Goal: Check status: Check status

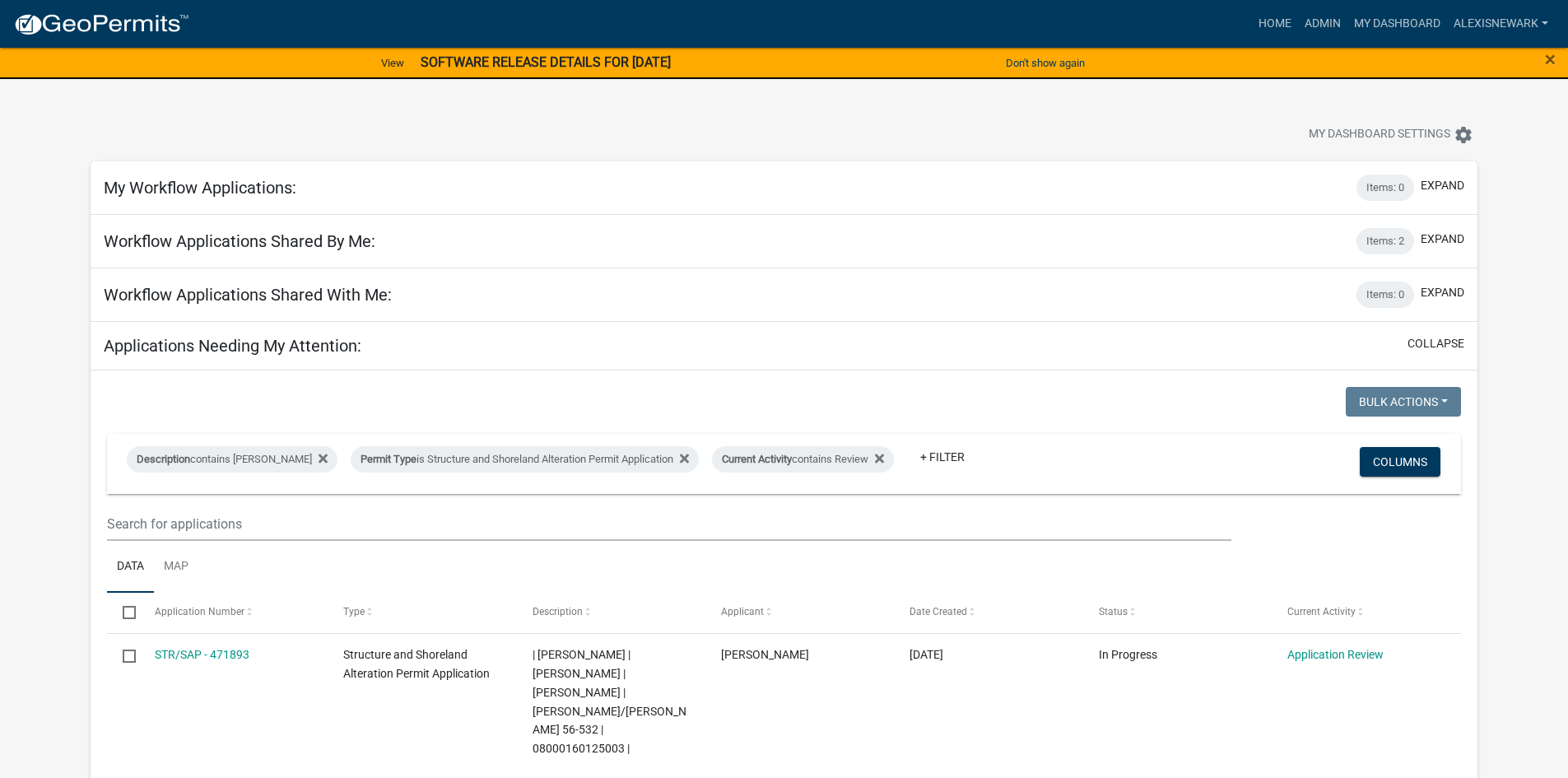
scroll to position [659, 0]
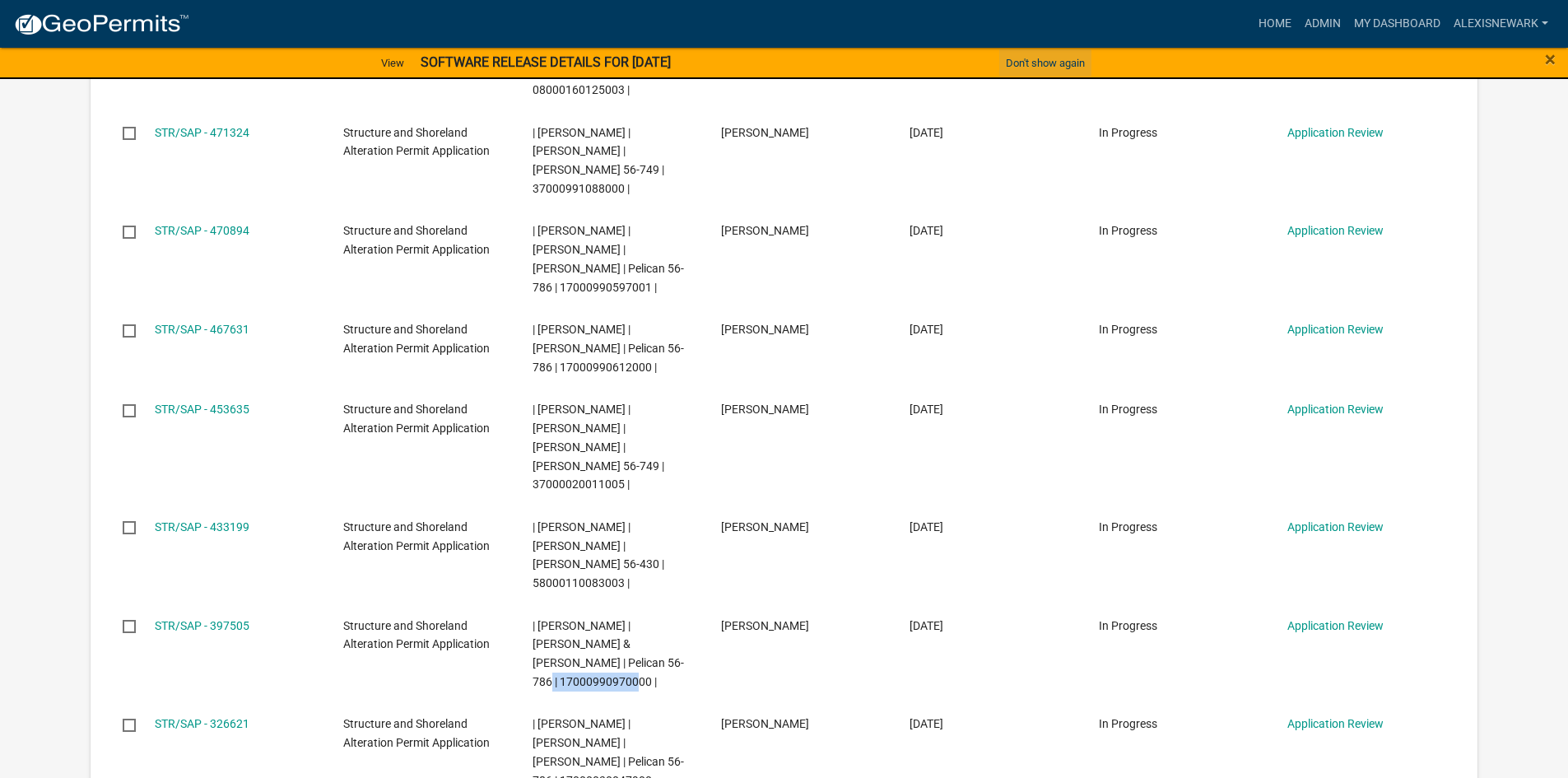
click at [1074, 64] on button "Don't show again" at bounding box center [1045, 63] width 92 height 27
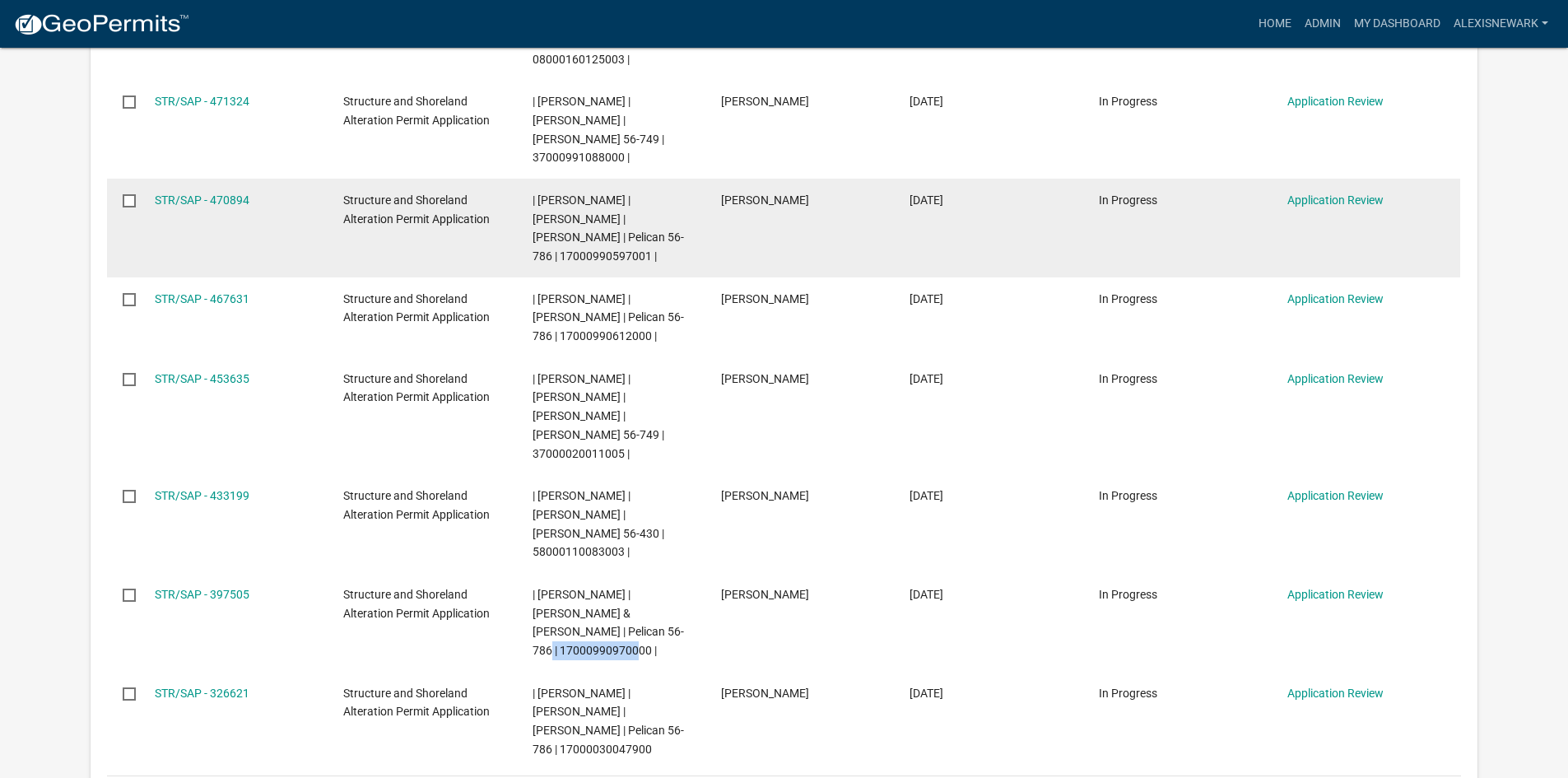
scroll to position [627, 0]
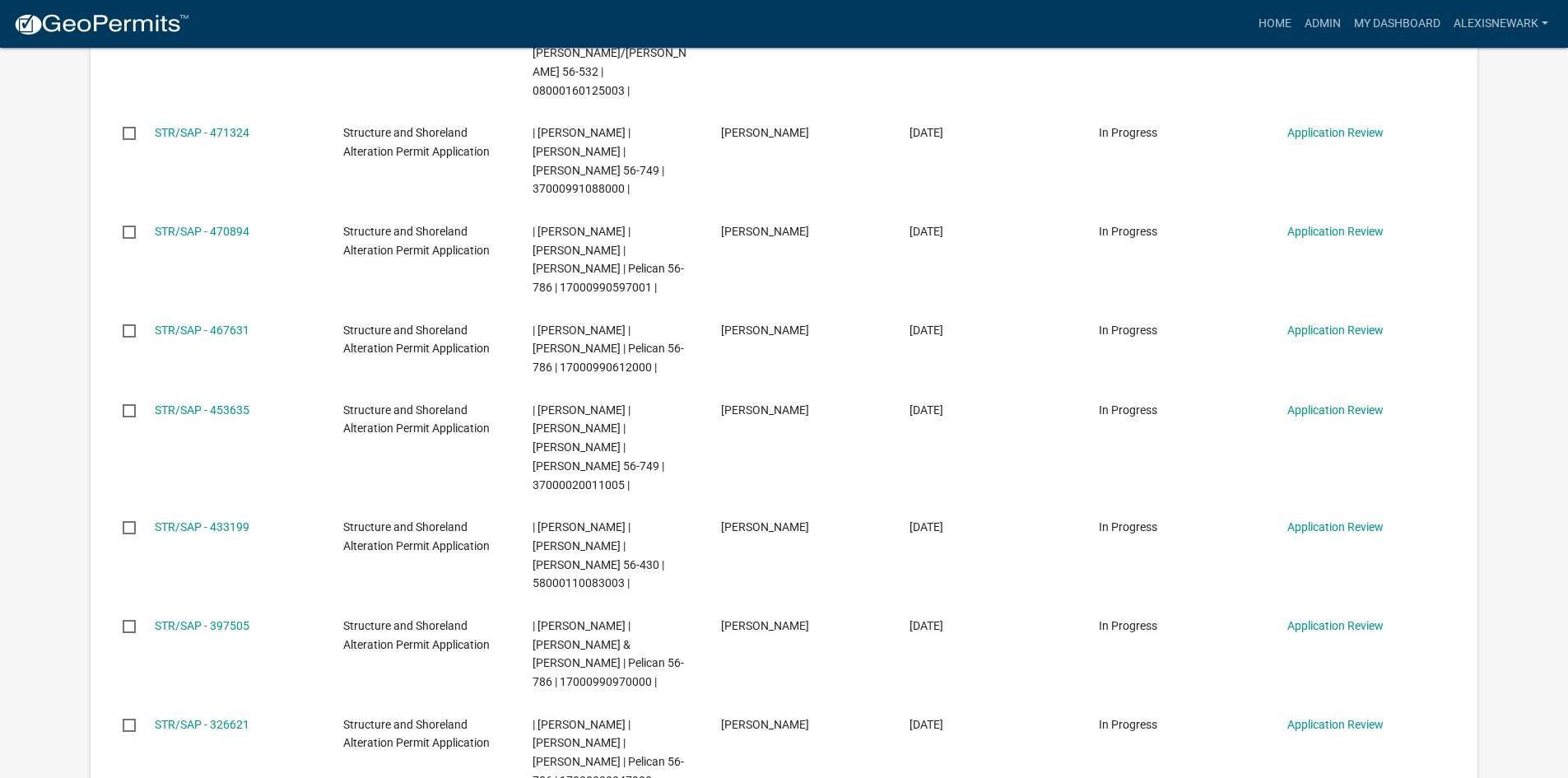
click at [99, 556] on div "Bulk Actions Void Expire Lock Withdraw Description contains Alexis Newark Permi…" at bounding box center [784, 288] width 1387 height 1153
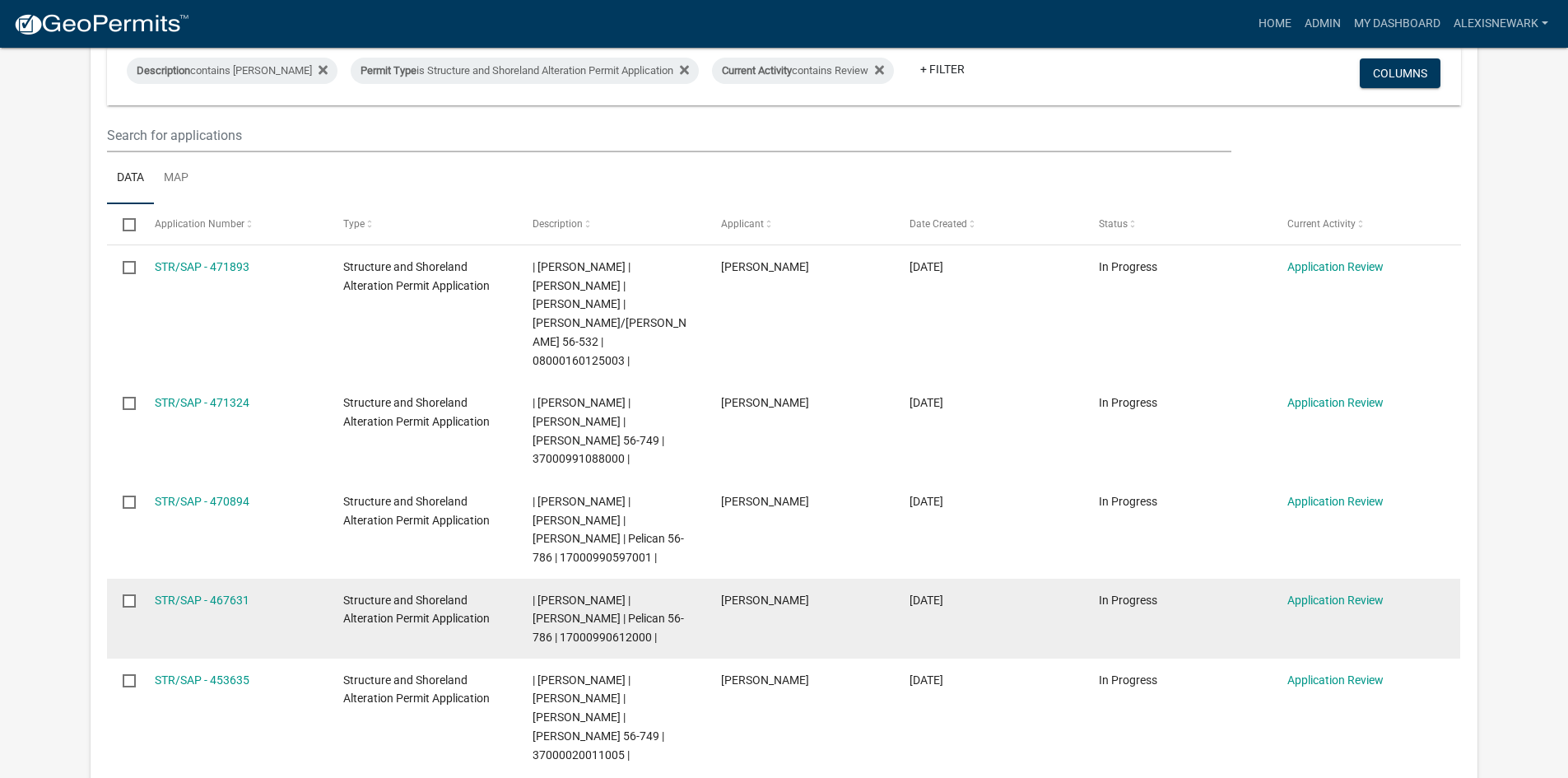
scroll to position [359, 0]
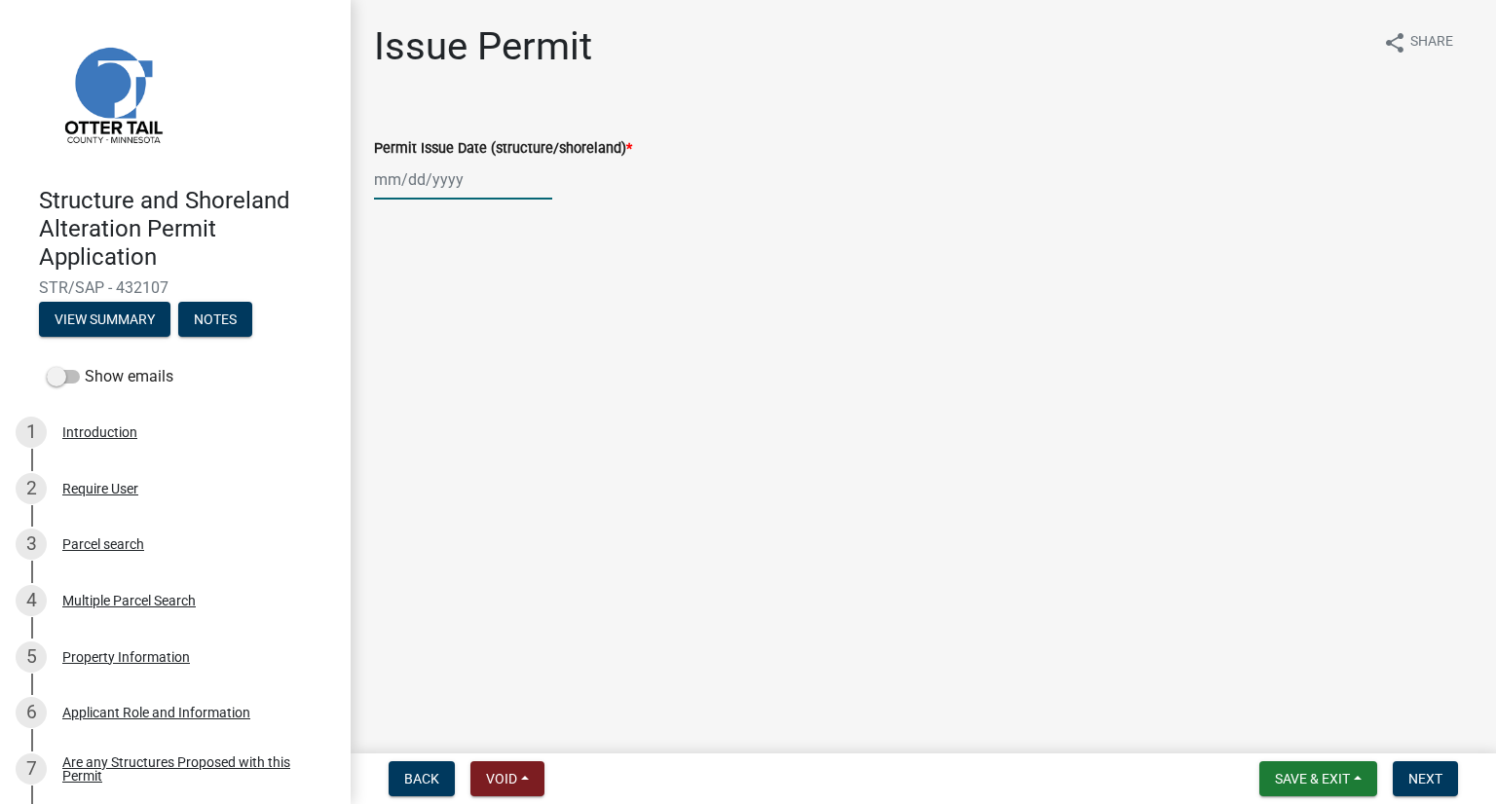
click at [421, 193] on div at bounding box center [463, 180] width 178 height 40
select select "9"
select select "2025"
click at [521, 290] on div "5" at bounding box center [517, 283] width 31 height 31
type input "09/05/2025"
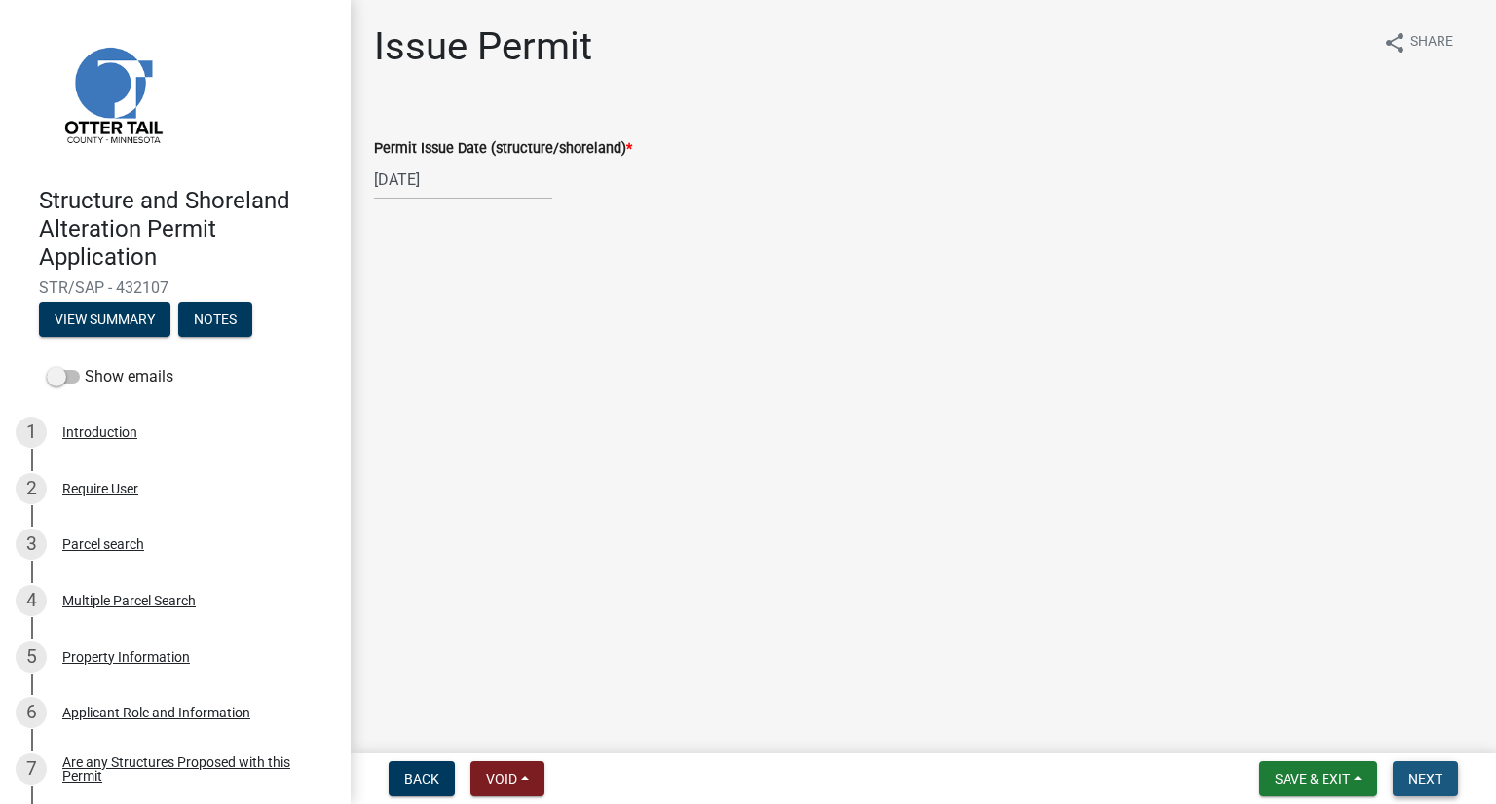
click at [1429, 771] on span "Next" at bounding box center [1425, 779] width 34 height 16
click at [1436, 783] on span "Next" at bounding box center [1425, 779] width 34 height 16
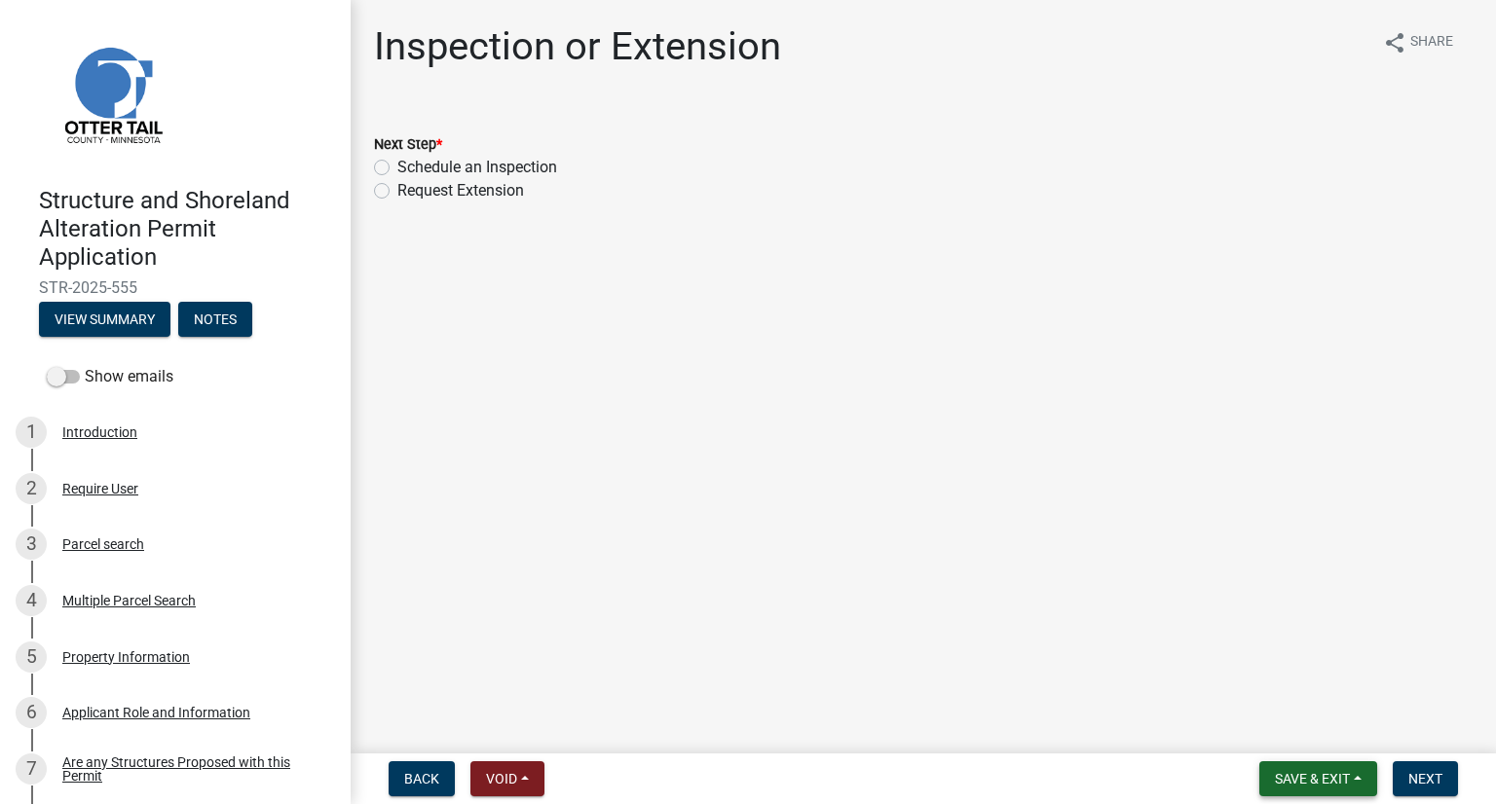
click at [1281, 791] on button "Save & Exit" at bounding box center [1318, 778] width 118 height 35
click at [1264, 732] on button "Save & Exit" at bounding box center [1299, 728] width 156 height 47
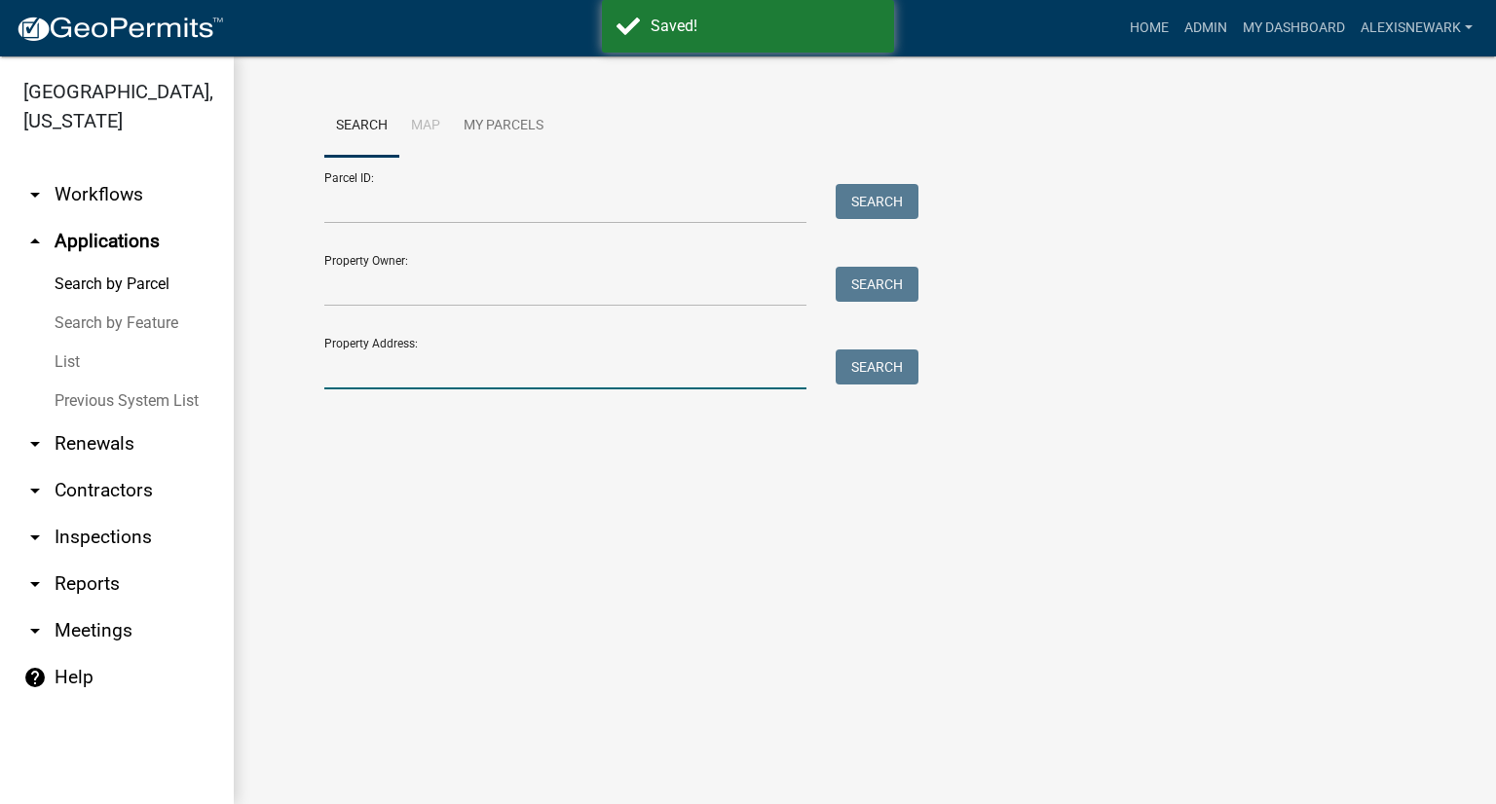
click at [570, 366] on input "Property Address:" at bounding box center [565, 370] width 482 height 40
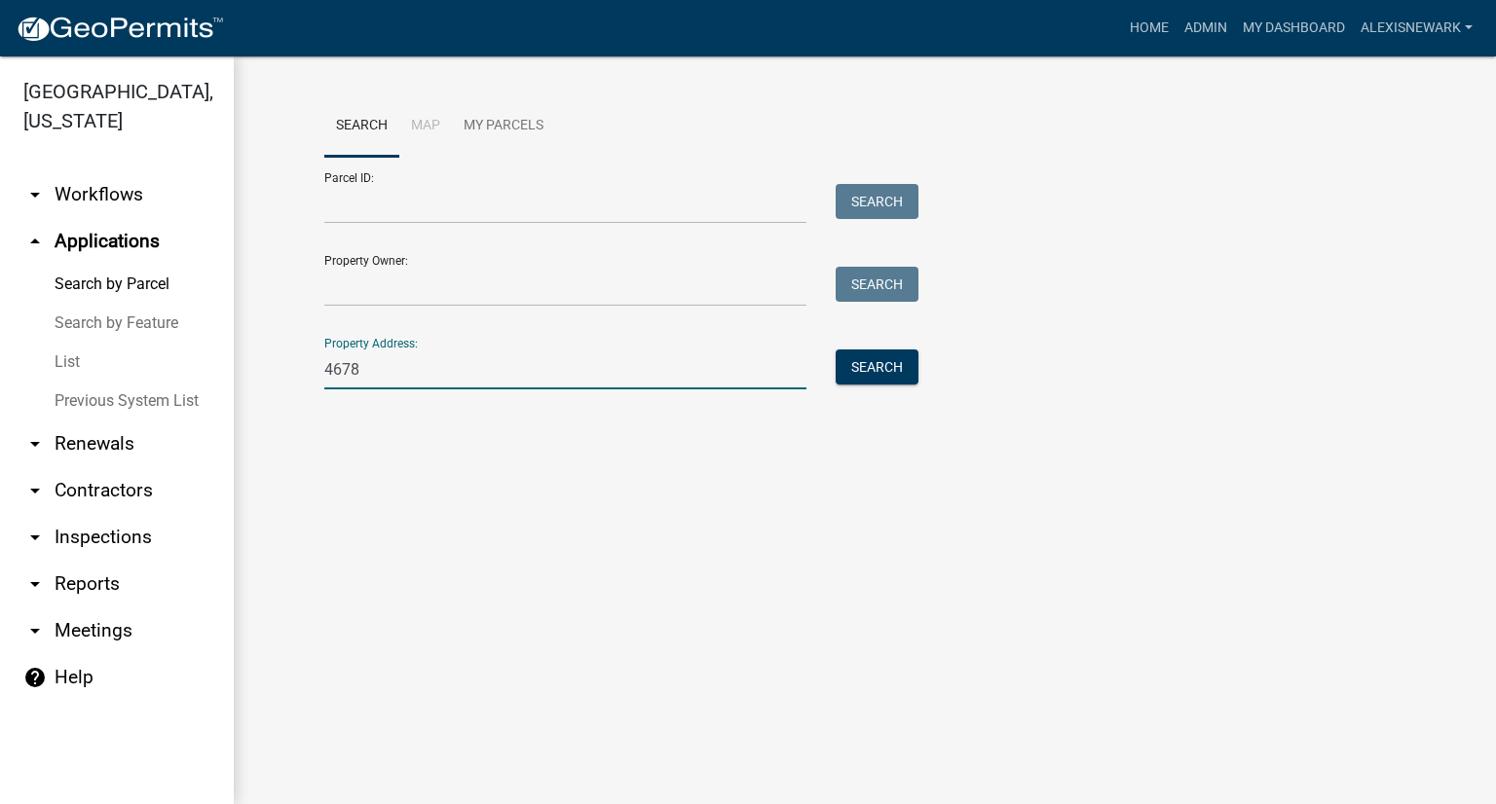
type input "46783"
click at [391, 357] on input "46783" at bounding box center [565, 370] width 482 height 40
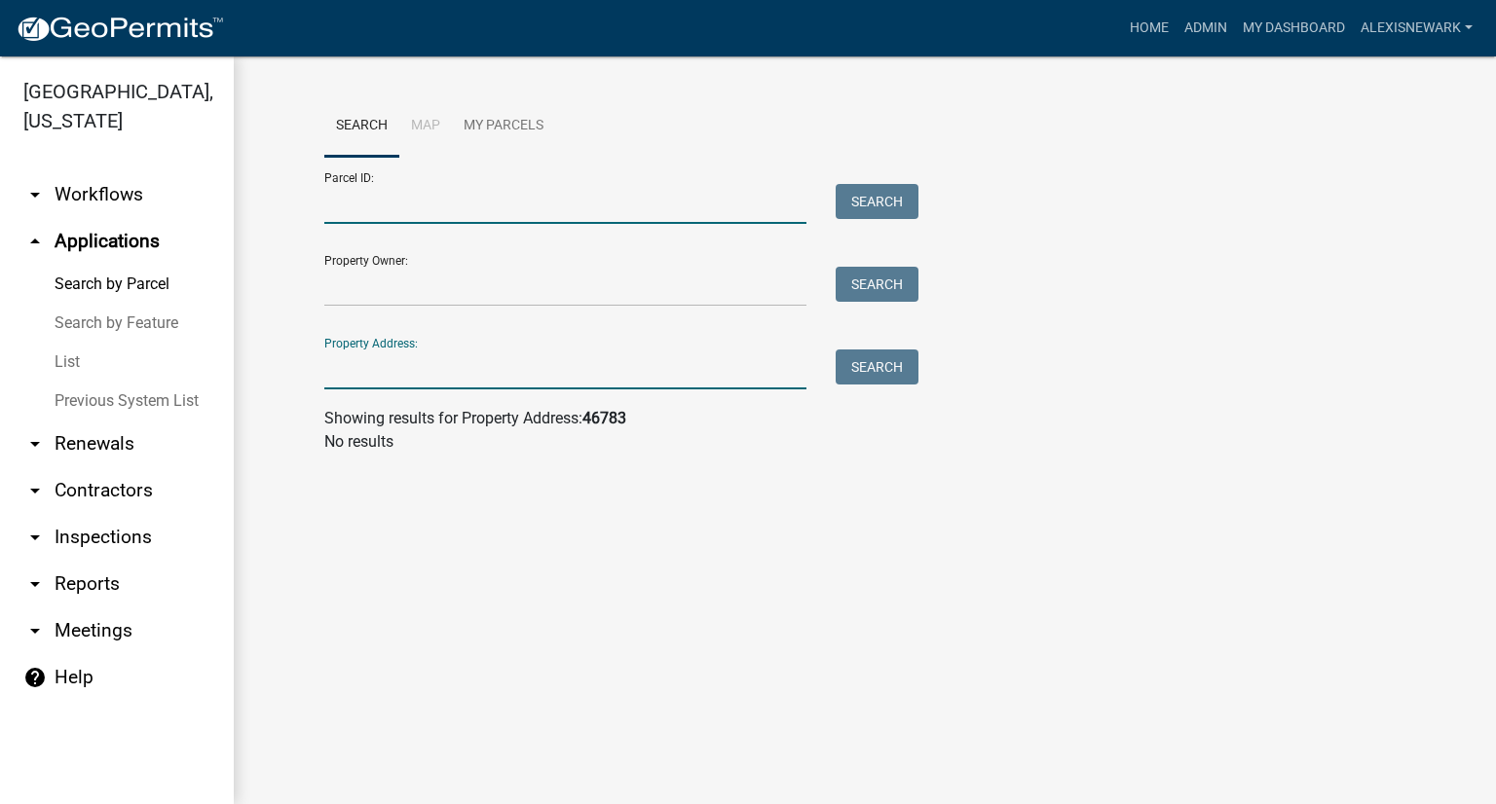
click at [367, 199] on input "Parcel ID:" at bounding box center [565, 204] width 482 height 40
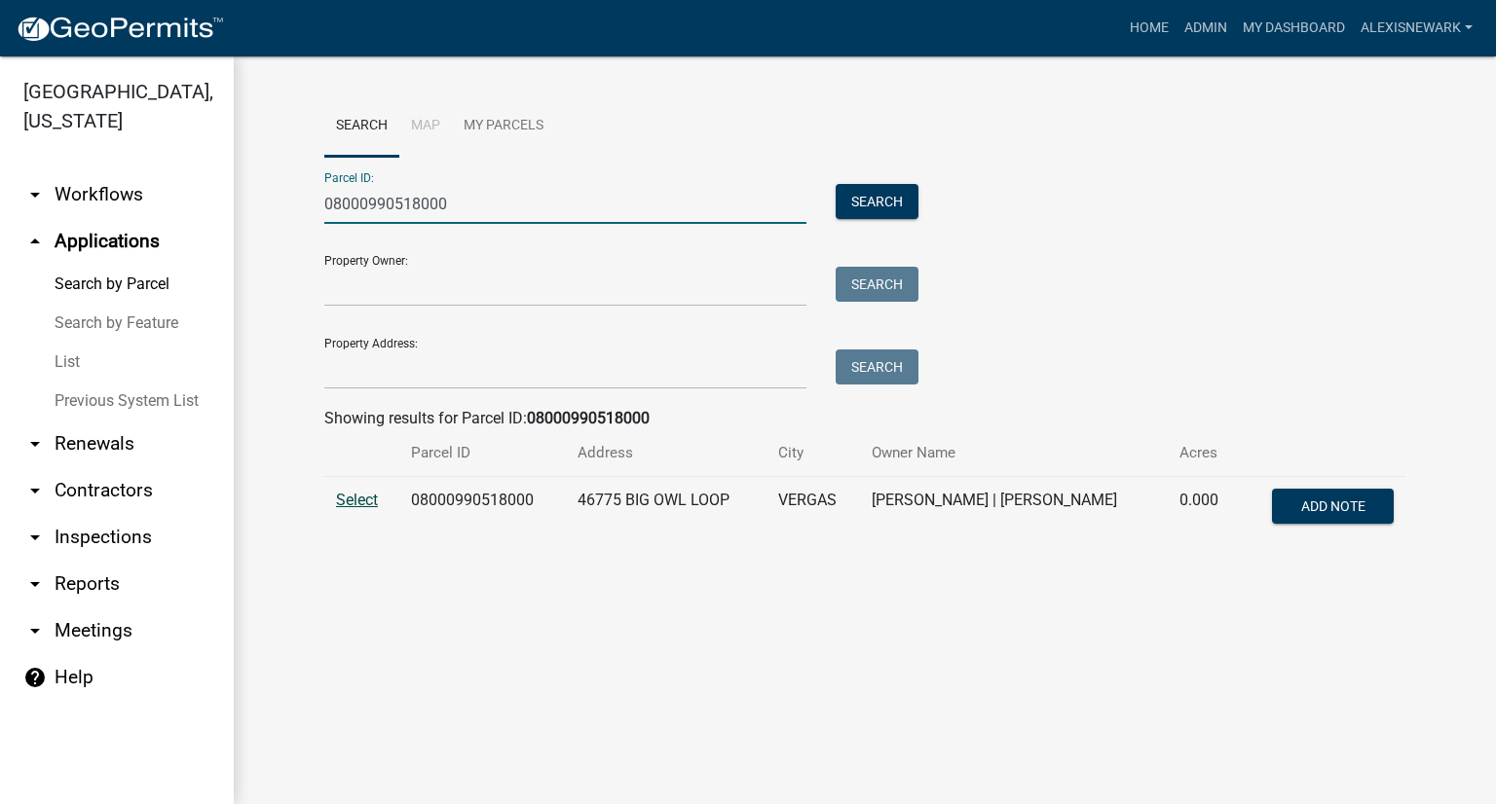
type input "08000990518000"
click at [362, 505] on span "Select" at bounding box center [357, 500] width 42 height 18
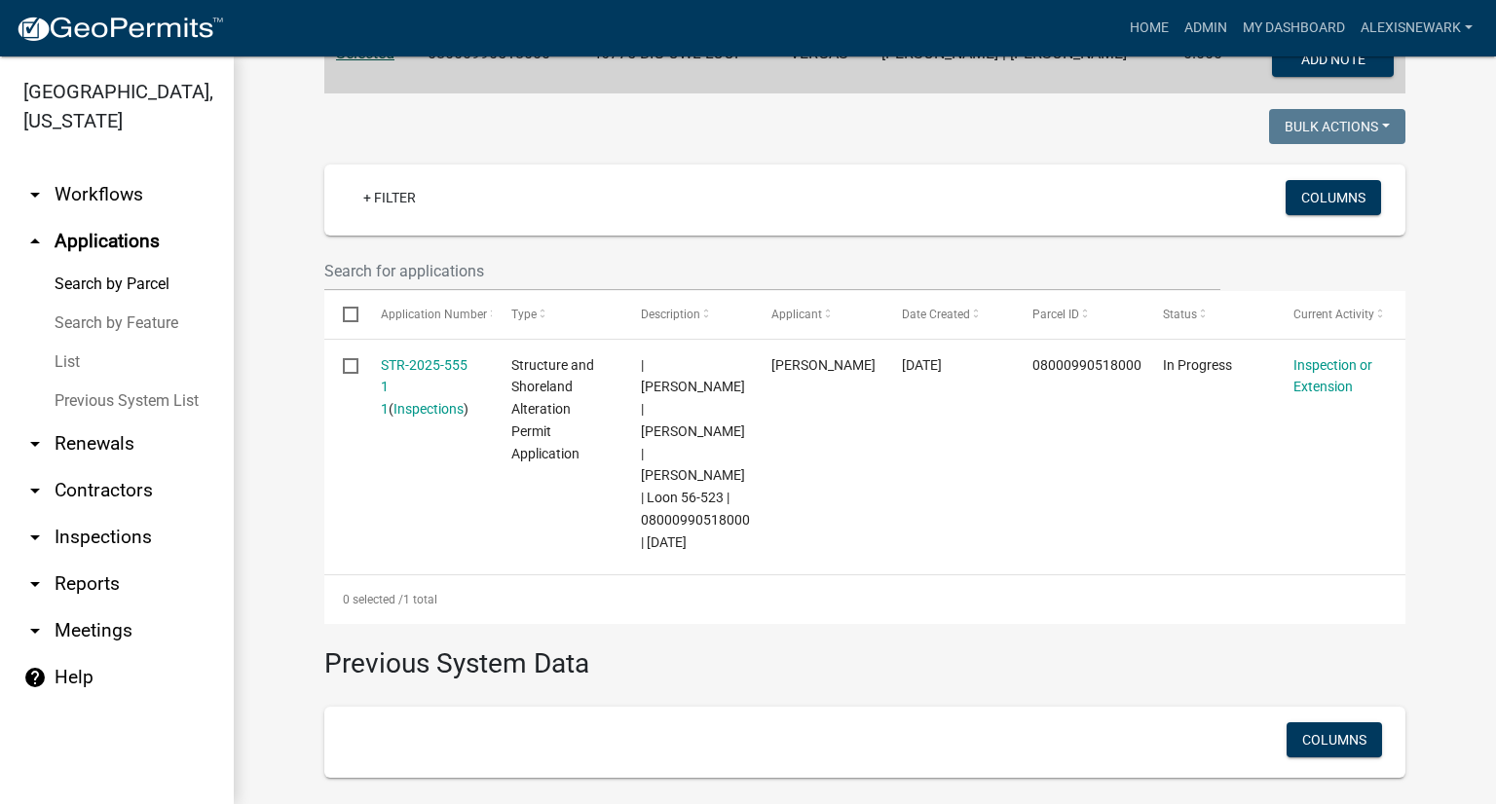
scroll to position [452, 0]
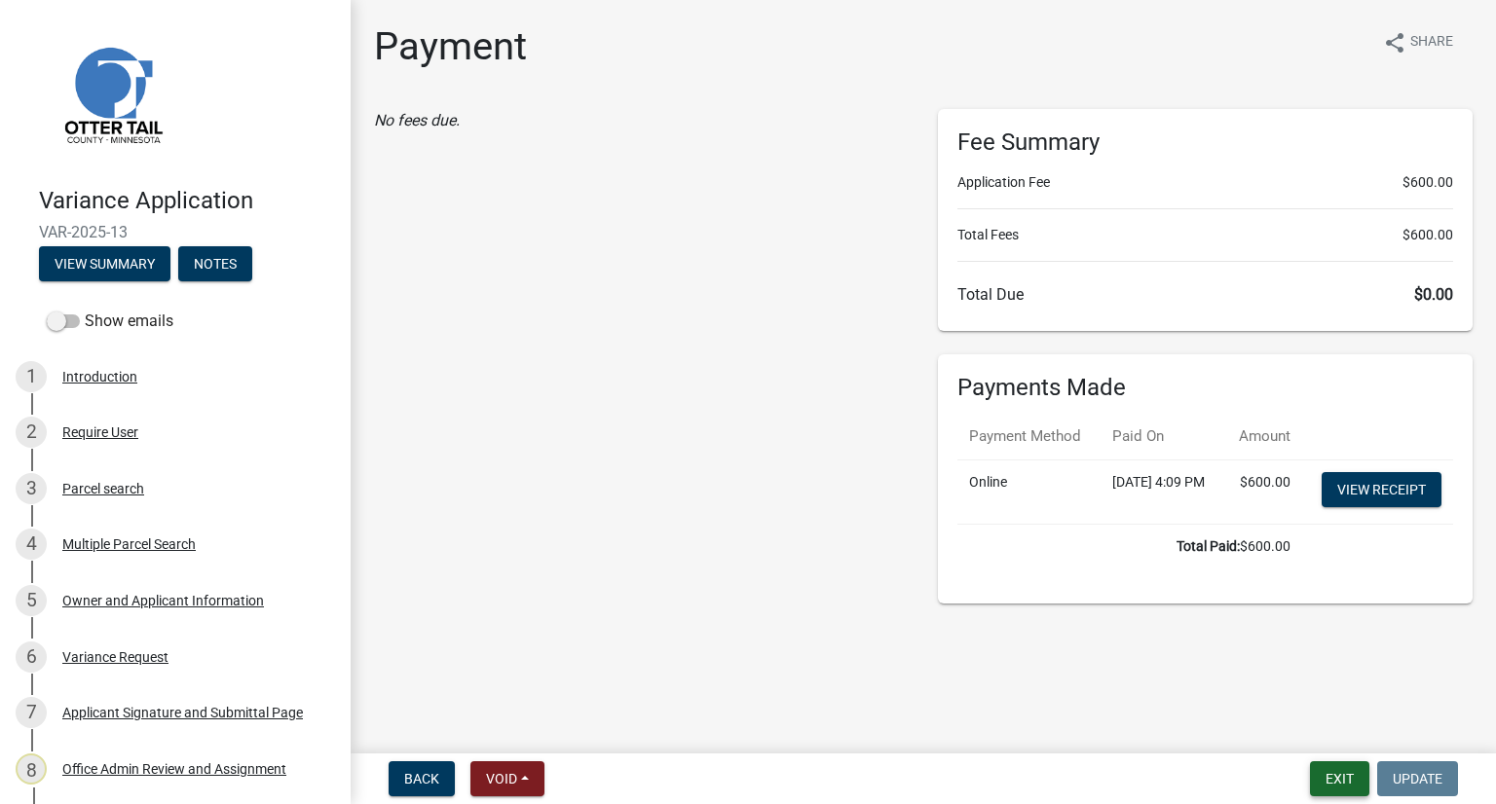
click at [1324, 778] on button "Exit" at bounding box center [1339, 778] width 59 height 35
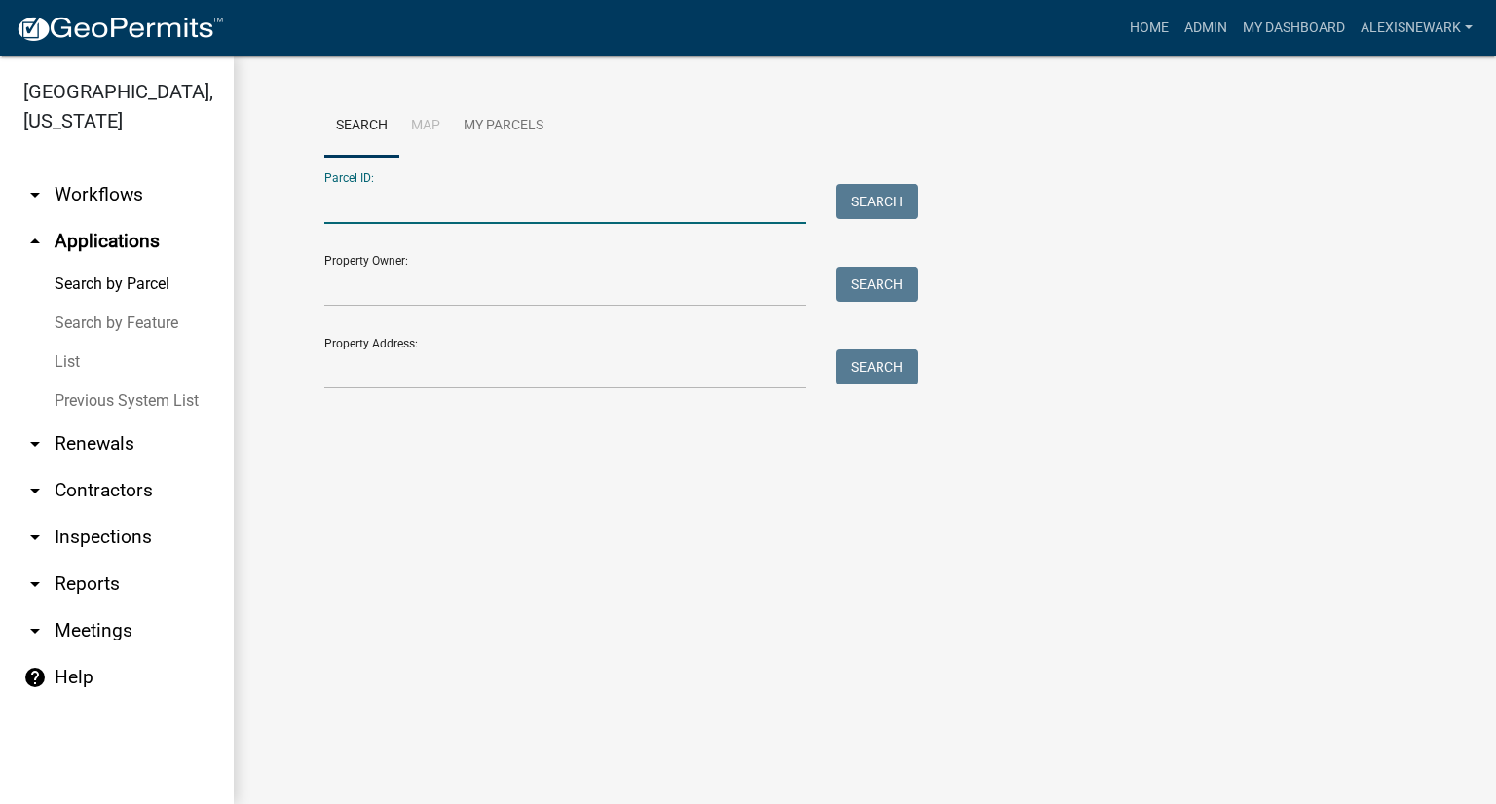
click at [405, 207] on input "Parcel ID:" at bounding box center [565, 204] width 482 height 40
paste input "08000160125003"
click at [869, 196] on button "Search" at bounding box center [876, 201] width 83 height 35
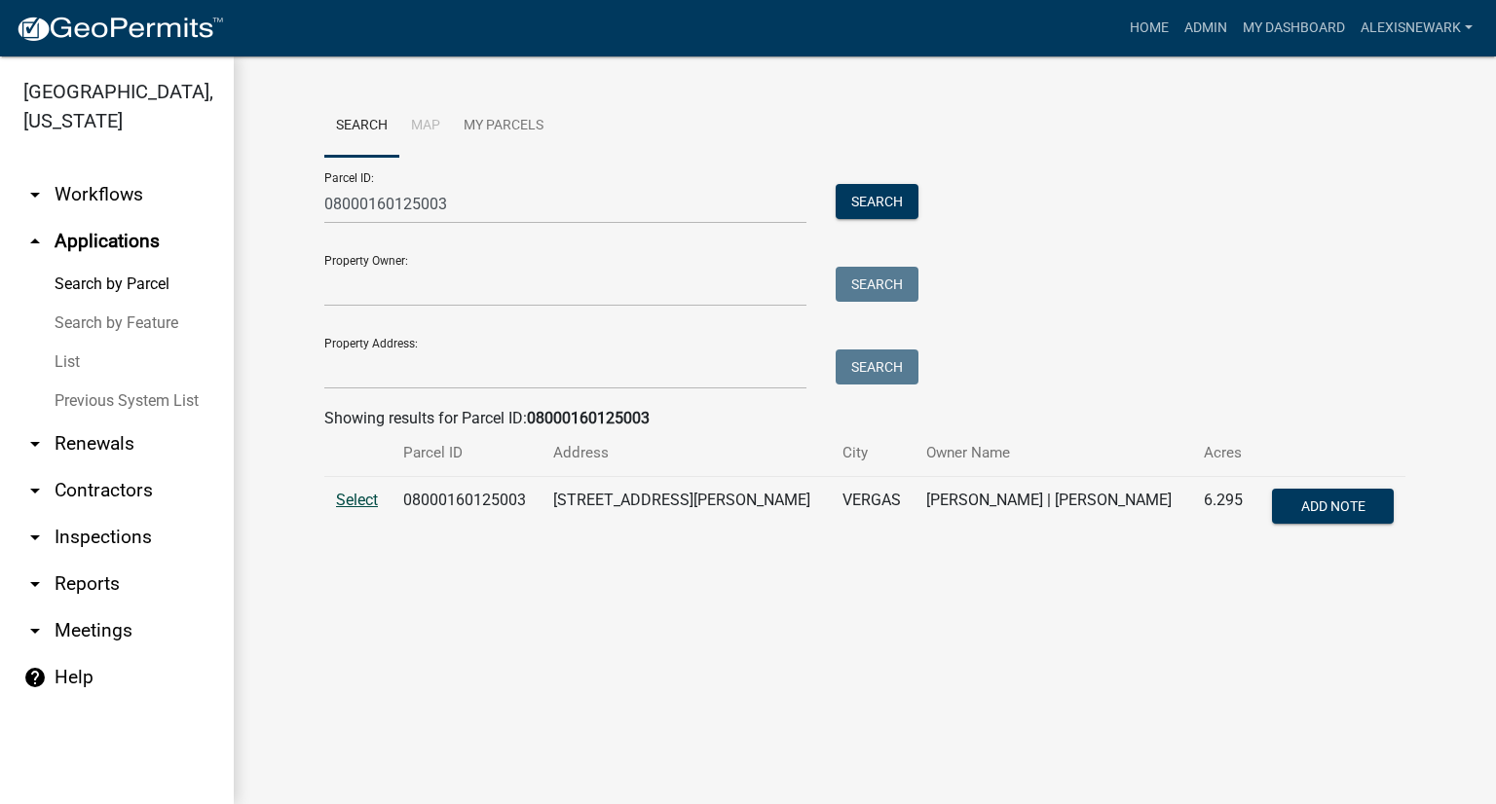
click at [354, 503] on span "Select" at bounding box center [357, 500] width 42 height 18
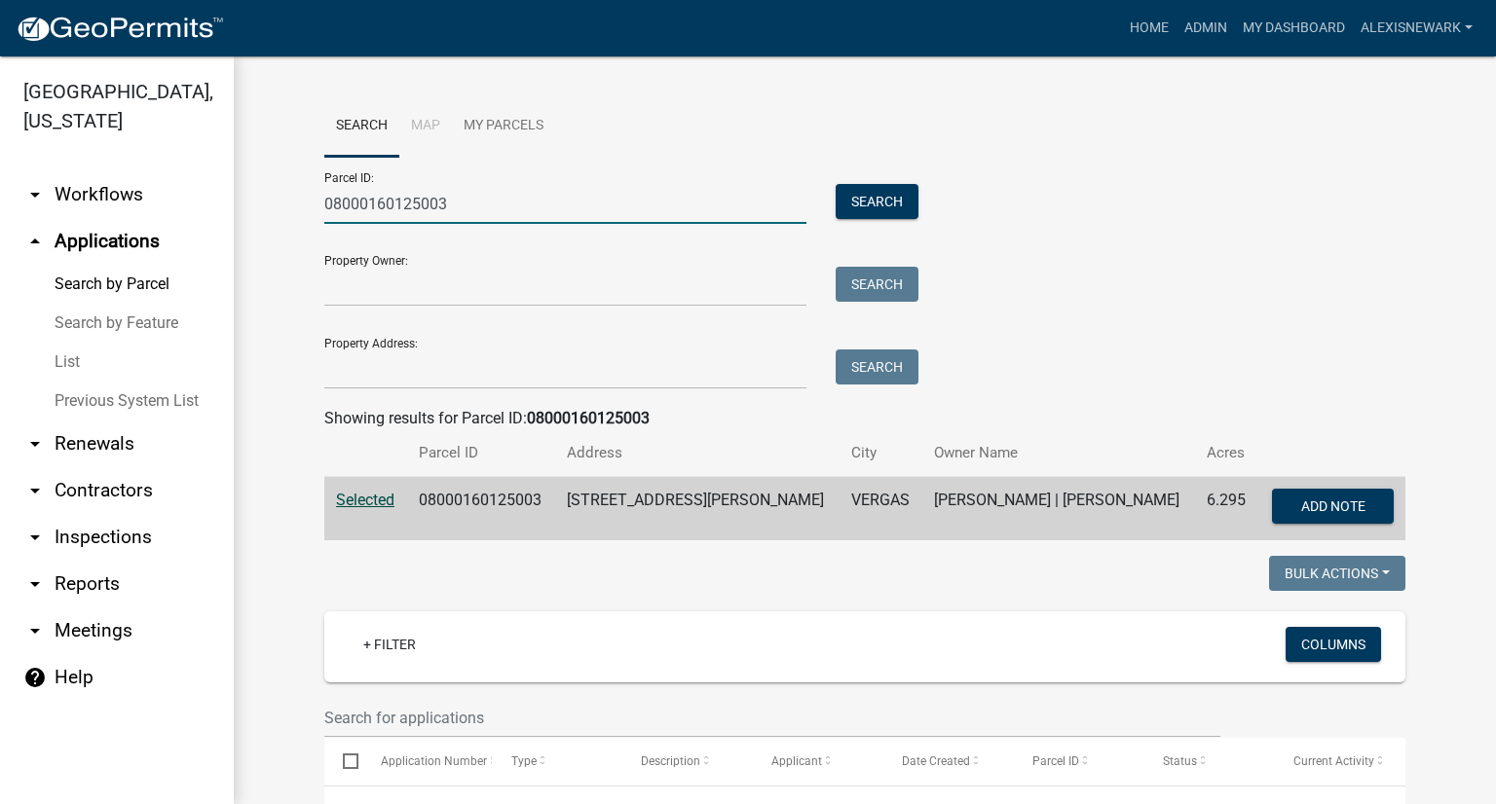
click at [463, 203] on input "08000160125003" at bounding box center [565, 204] width 482 height 40
paste input "17000990709000"
type input "17000990709000"
click at [836, 206] on button "Search" at bounding box center [876, 201] width 83 height 35
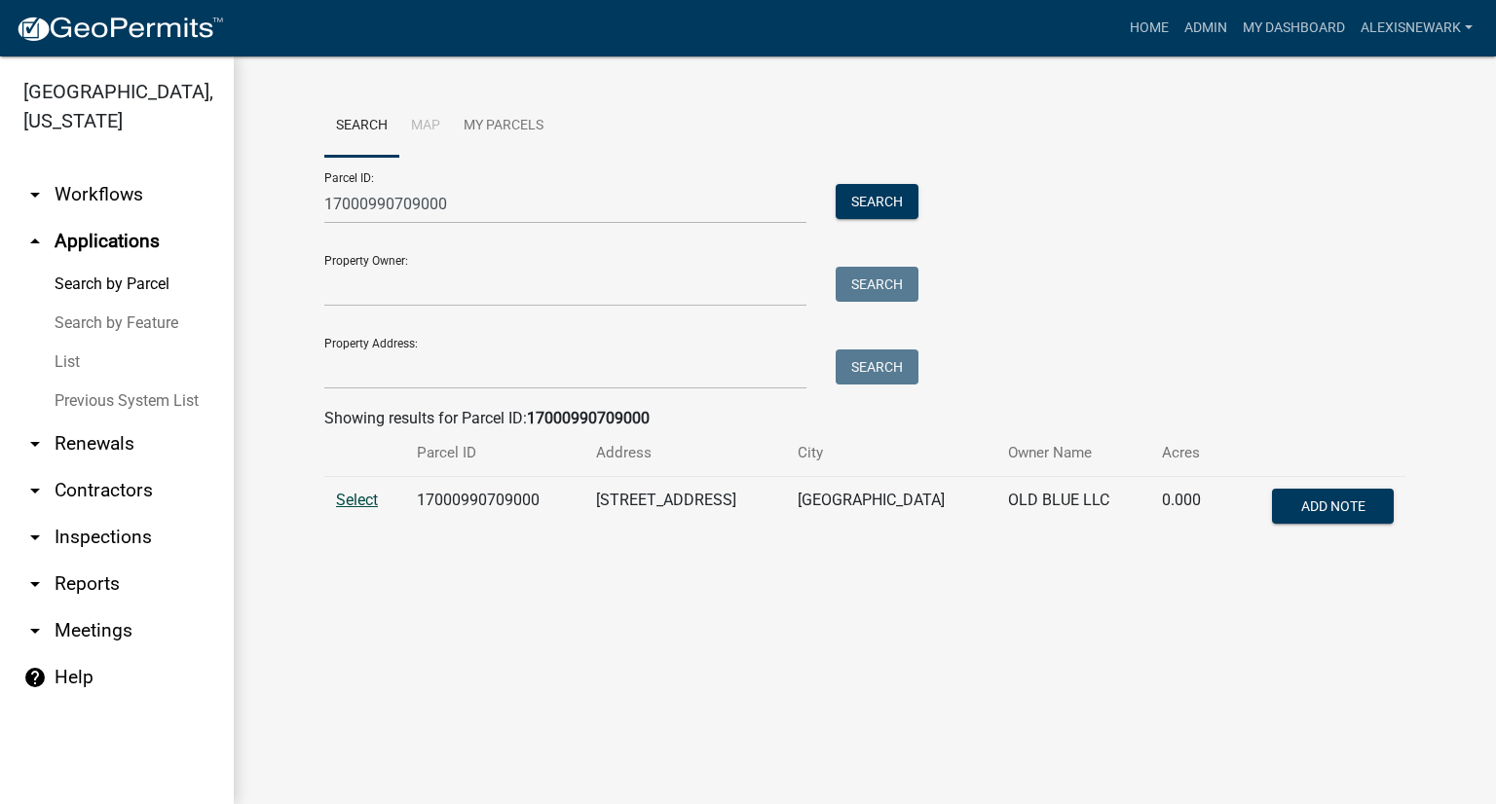
click at [354, 496] on span "Select" at bounding box center [357, 500] width 42 height 18
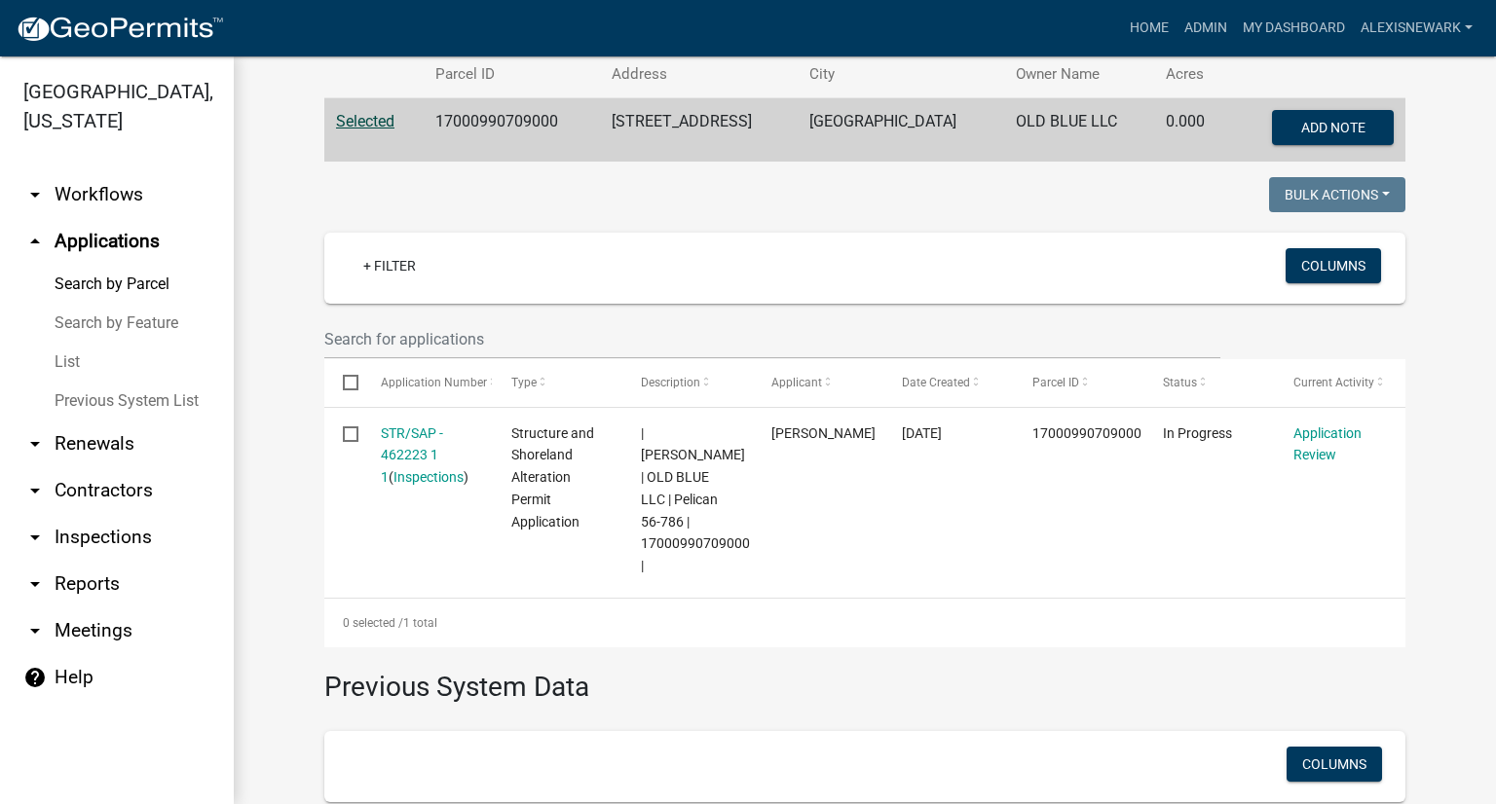
scroll to position [617, 0]
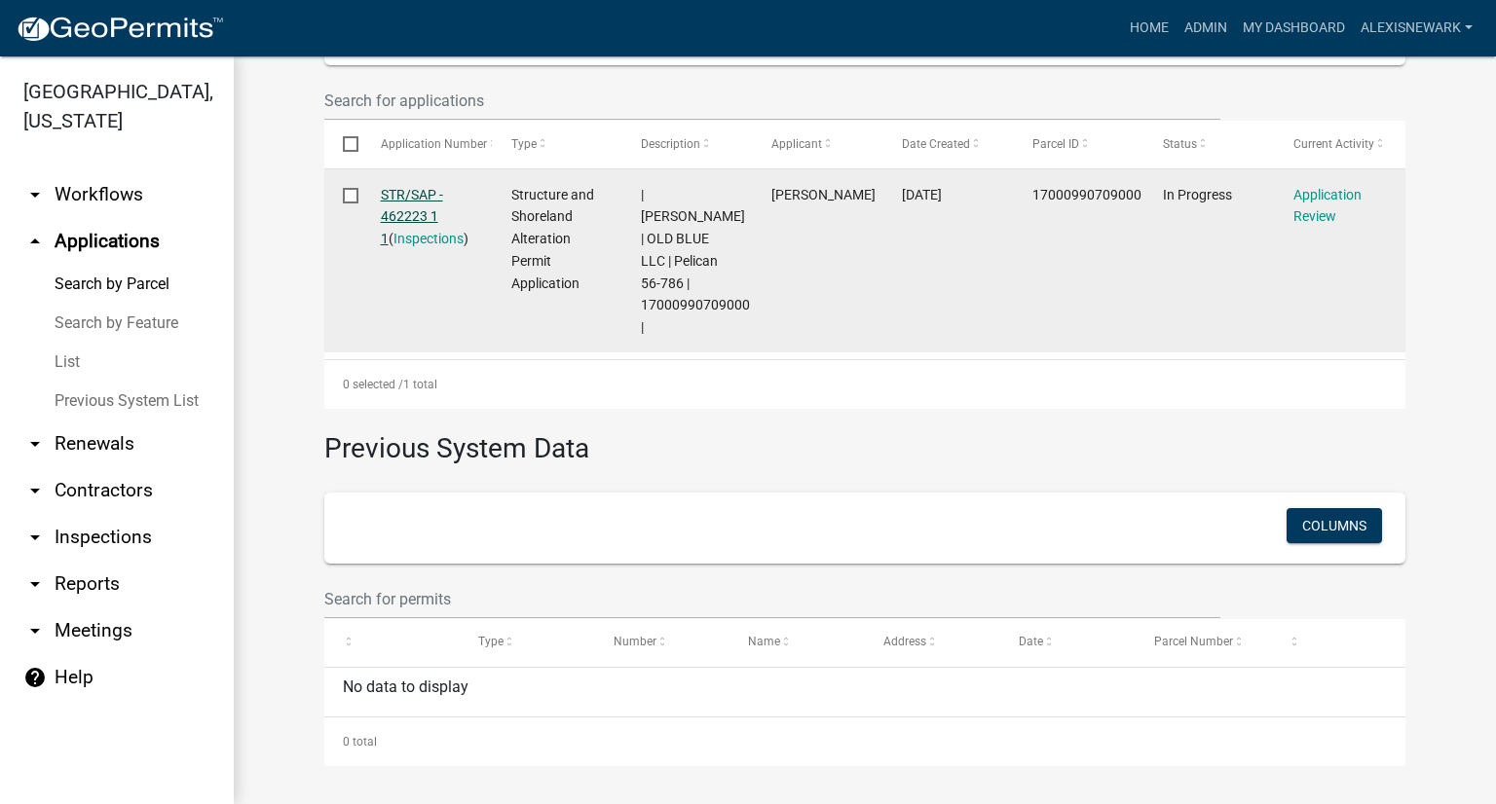
click at [398, 192] on link "STR/SAP - 462223 1 1" at bounding box center [412, 217] width 62 height 60
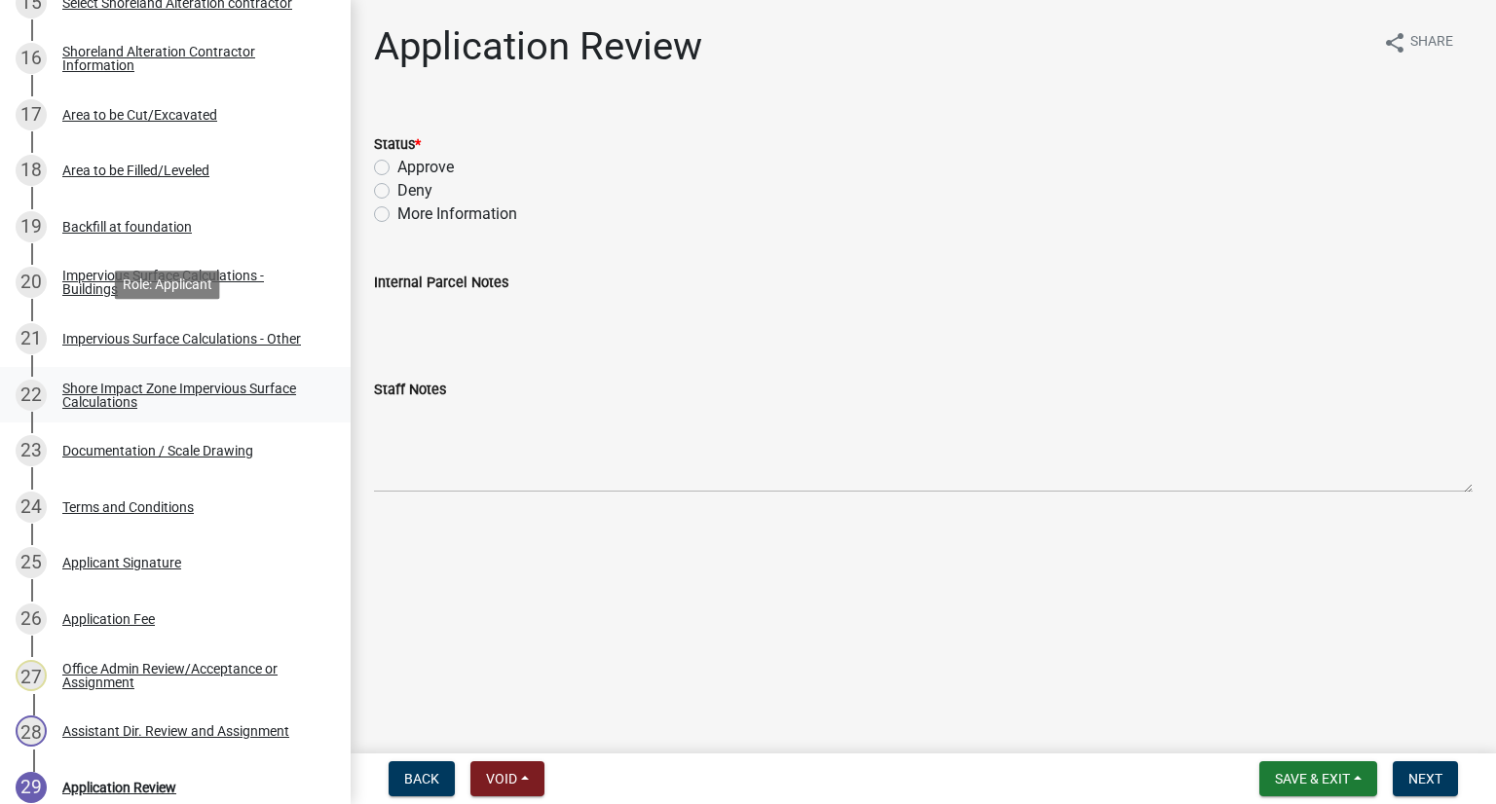
scroll to position [1241, 0]
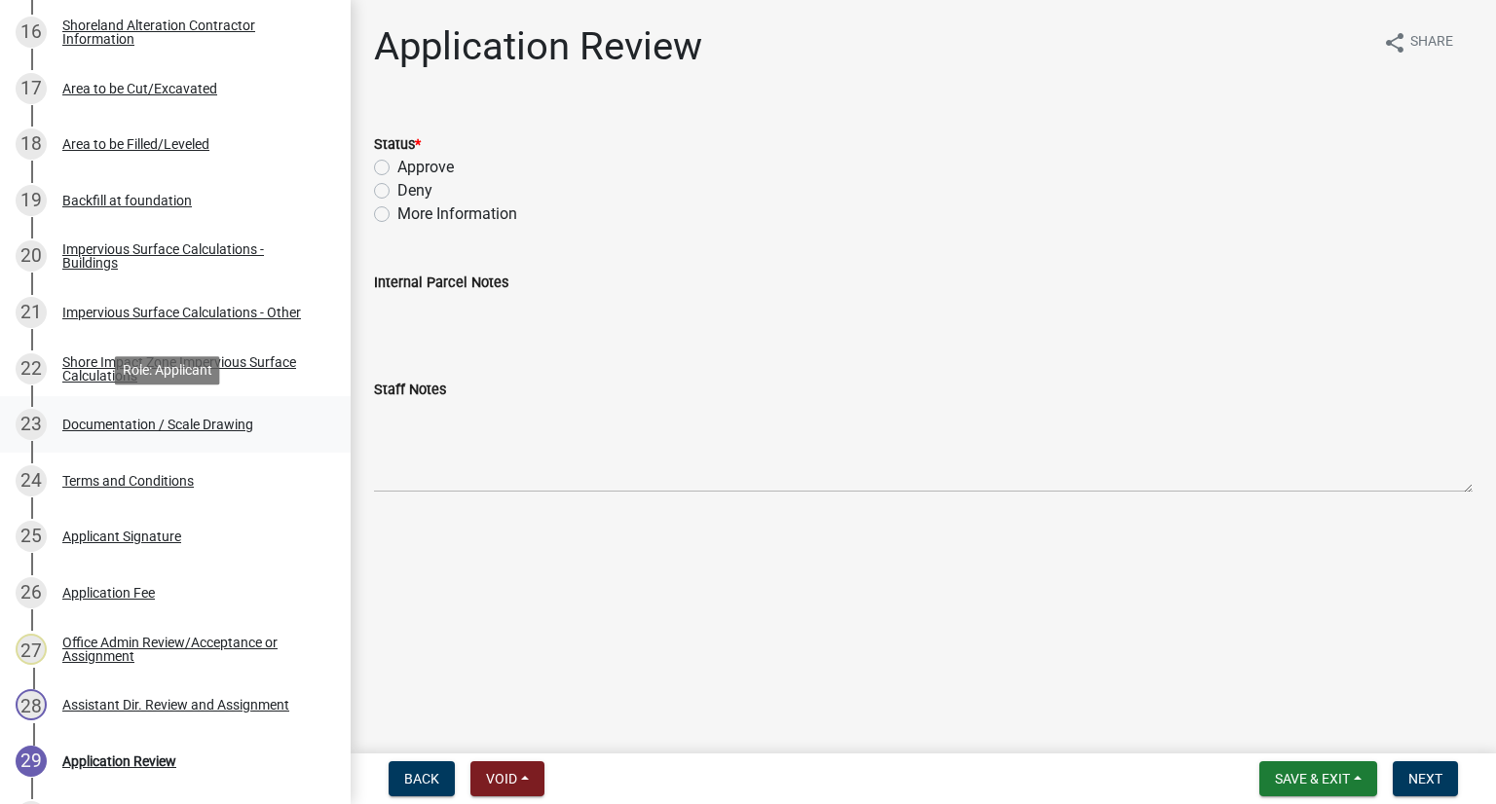
click at [223, 418] on div "Documentation / Scale Drawing" at bounding box center [157, 425] width 191 height 14
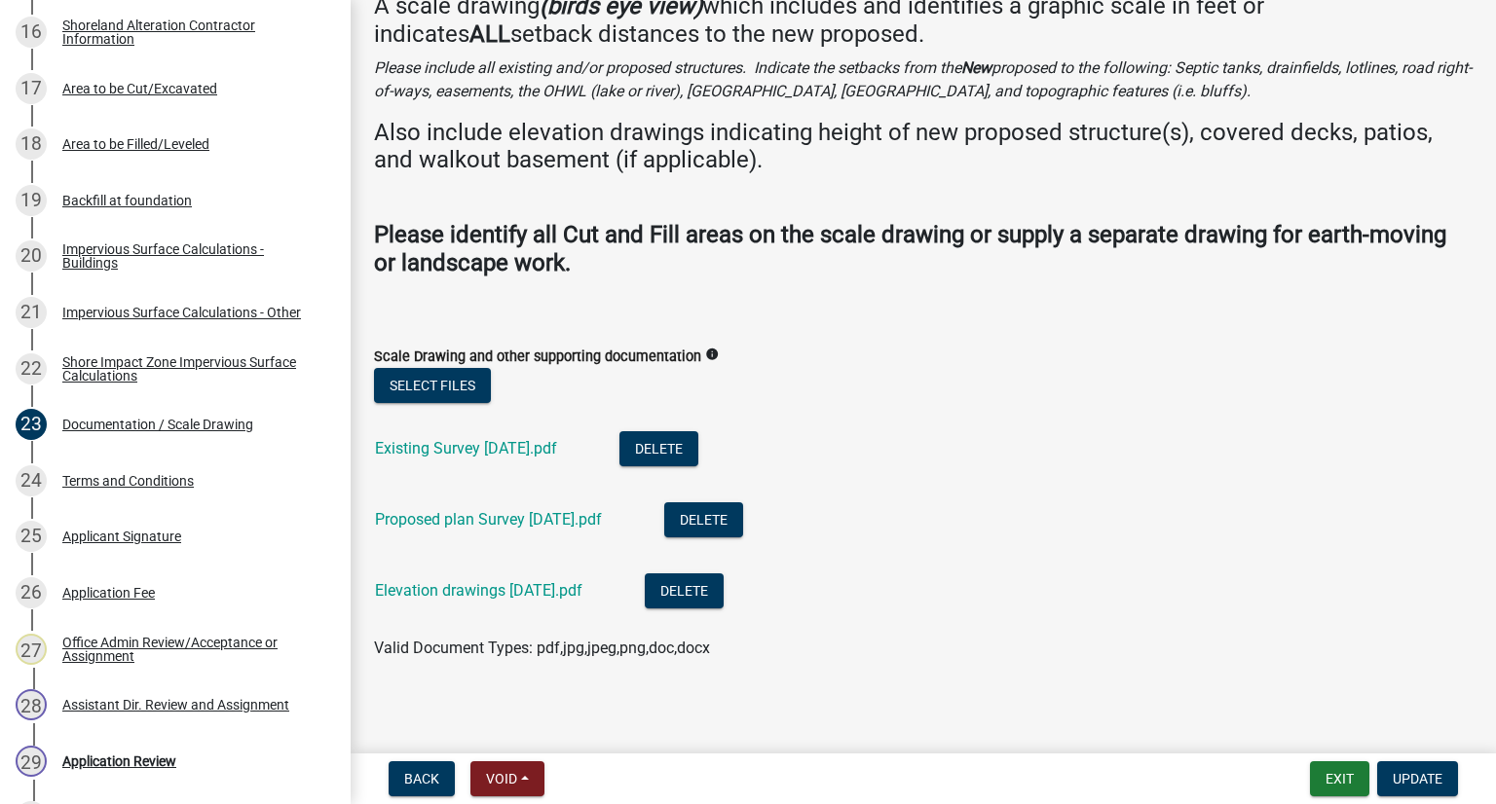
scroll to position [125, 0]
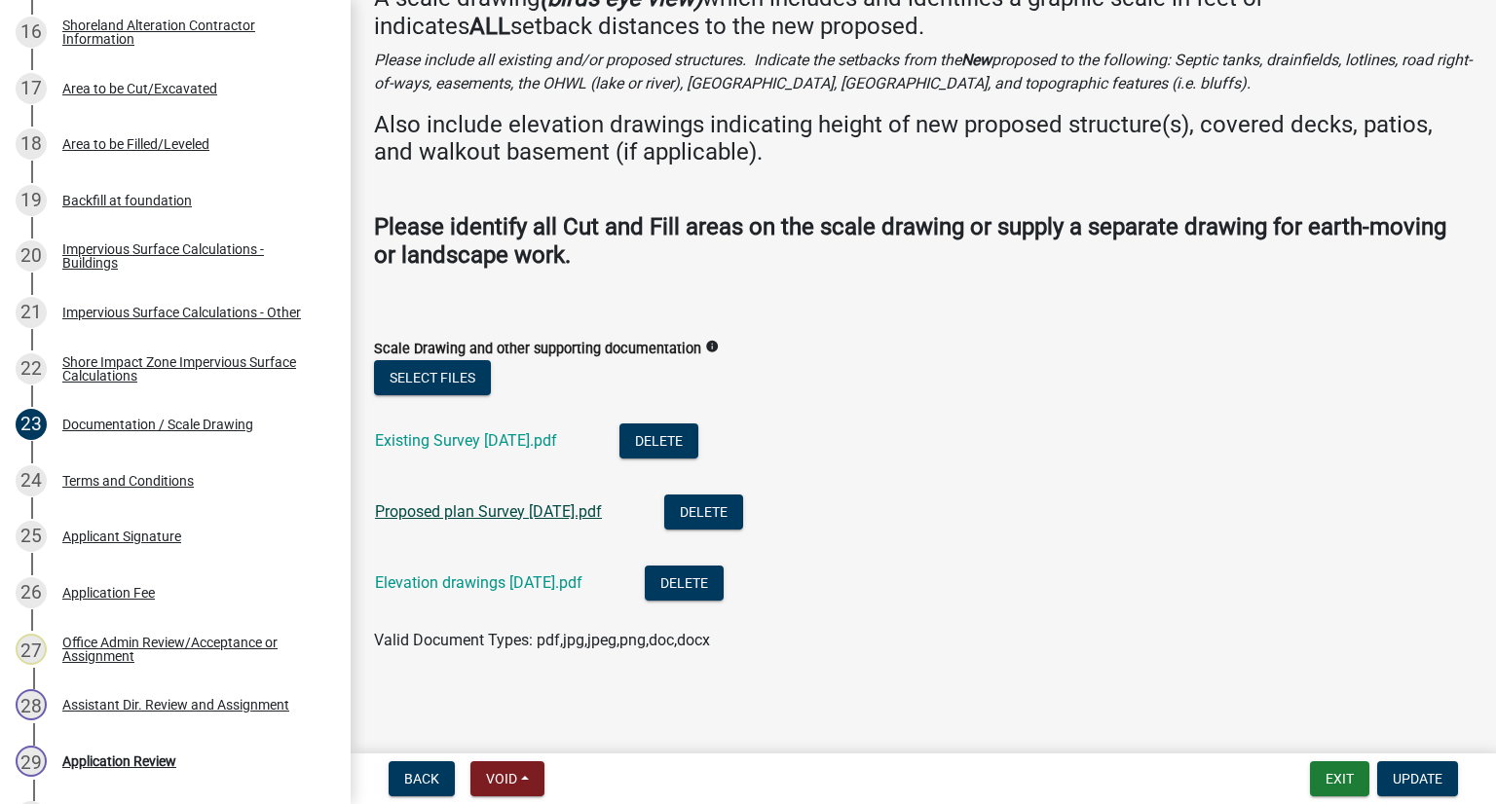
click at [553, 511] on link "Proposed plan Survey [DATE].pdf" at bounding box center [488, 511] width 227 height 18
click at [601, 502] on link "Proposed plan Survey [DATE].pdf" at bounding box center [488, 511] width 227 height 18
click at [540, 584] on link "Elevation drawings [DATE].pdf" at bounding box center [478, 582] width 207 height 18
click at [560, 450] on div "Existing Survey [DATE].pdf" at bounding box center [481, 444] width 213 height 40
click at [557, 448] on link "Existing Survey [DATE].pdf" at bounding box center [466, 440] width 182 height 18
